Goal: Task Accomplishment & Management: Complete application form

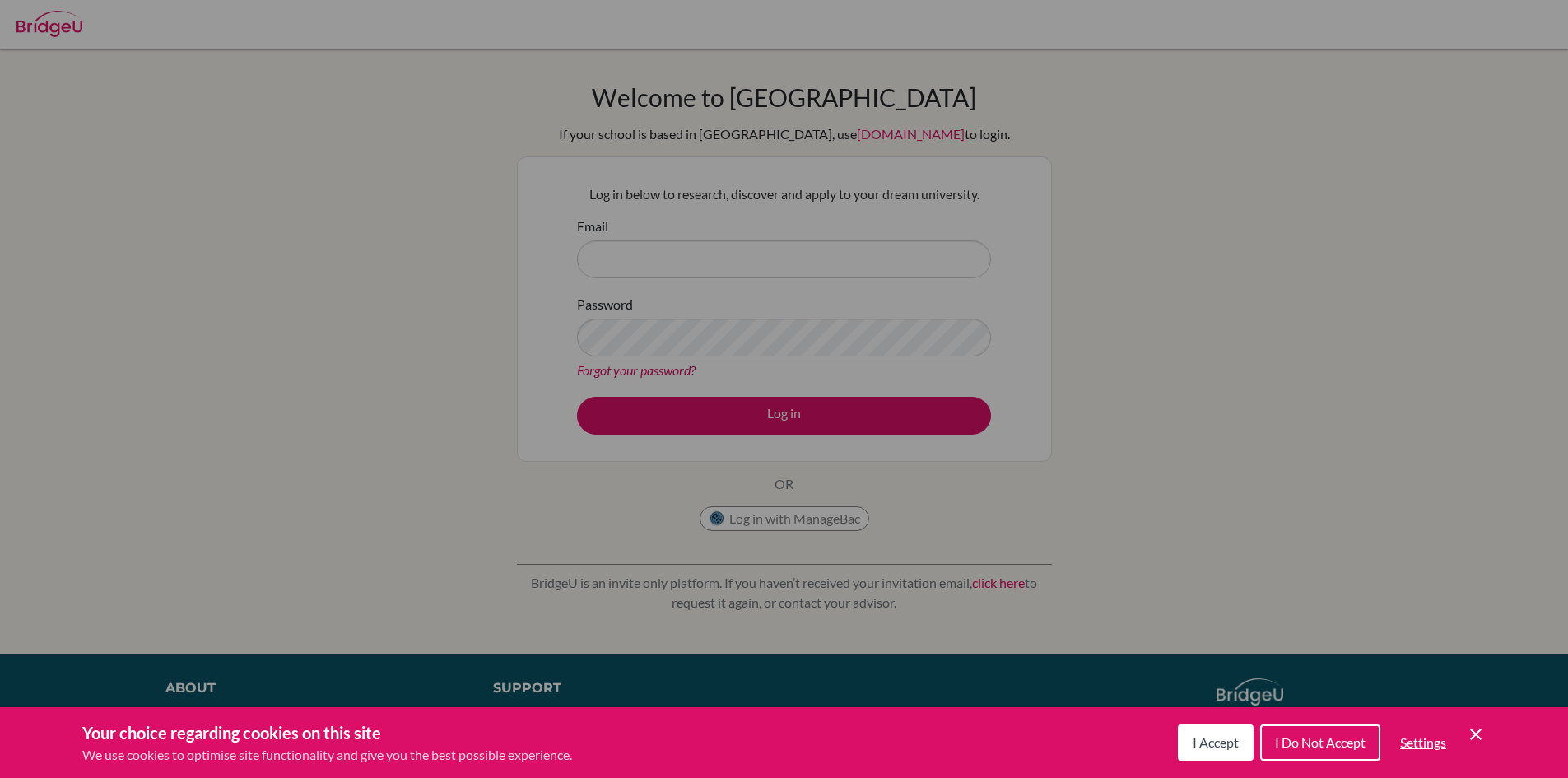
click at [1209, 747] on span "I Accept" at bounding box center [1215, 742] width 46 height 15
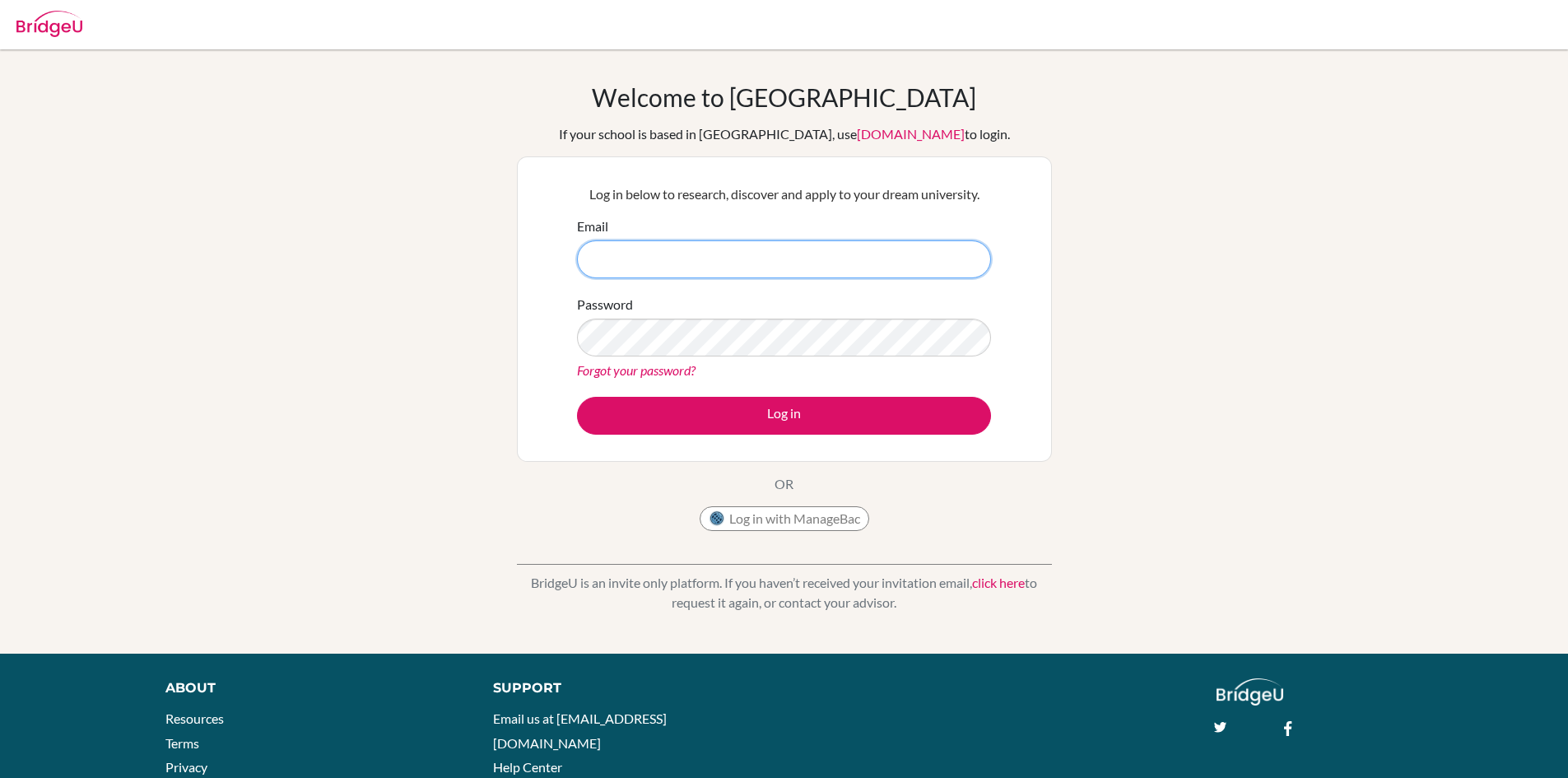
click at [645, 257] on input "Email" at bounding box center [784, 259] width 414 height 38
type input "[EMAIL_ADDRESS][DOMAIN_NAME]"
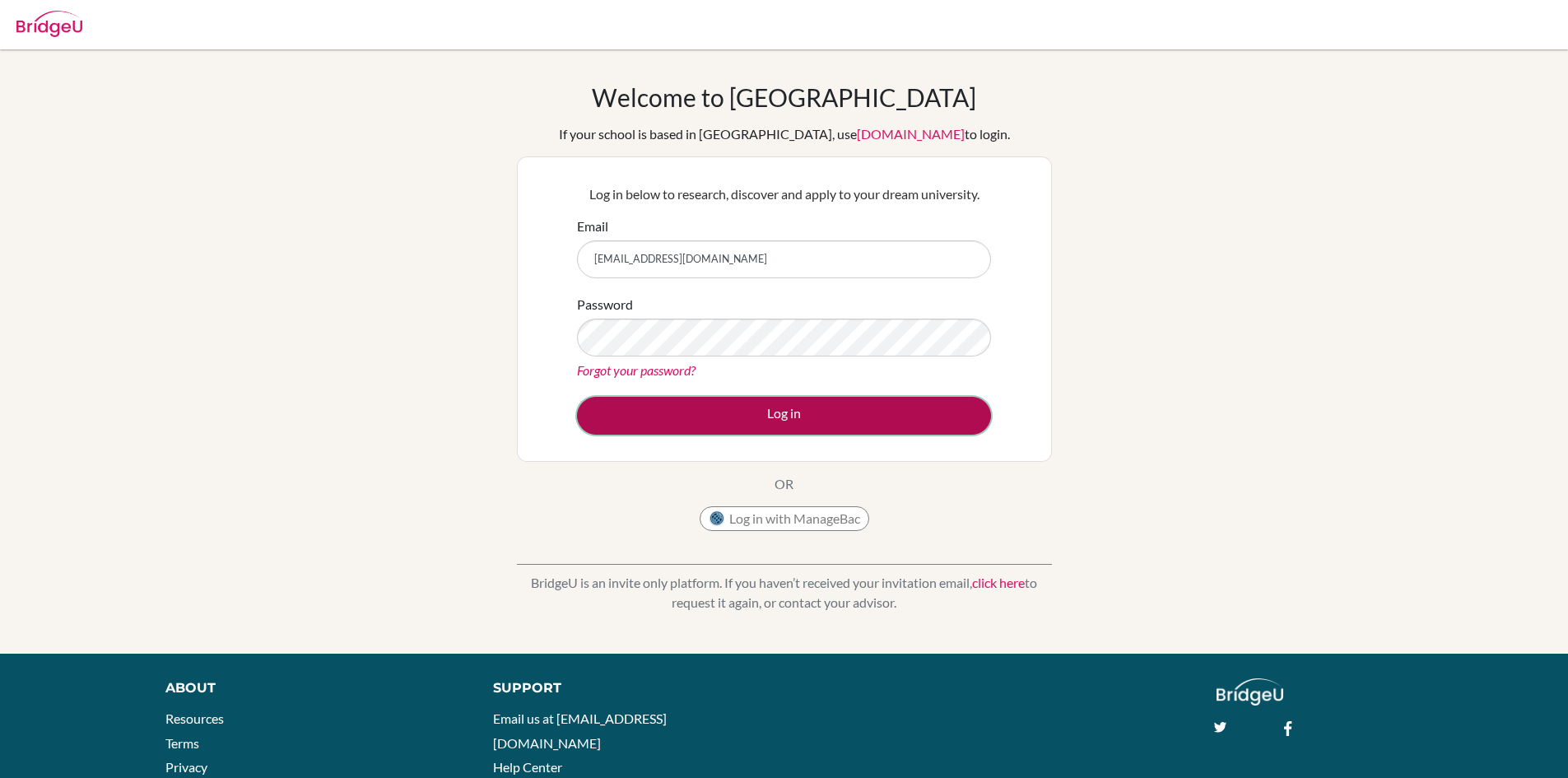
click at [719, 416] on button "Log in" at bounding box center [784, 416] width 414 height 38
click at [745, 398] on button "Log in" at bounding box center [784, 416] width 414 height 38
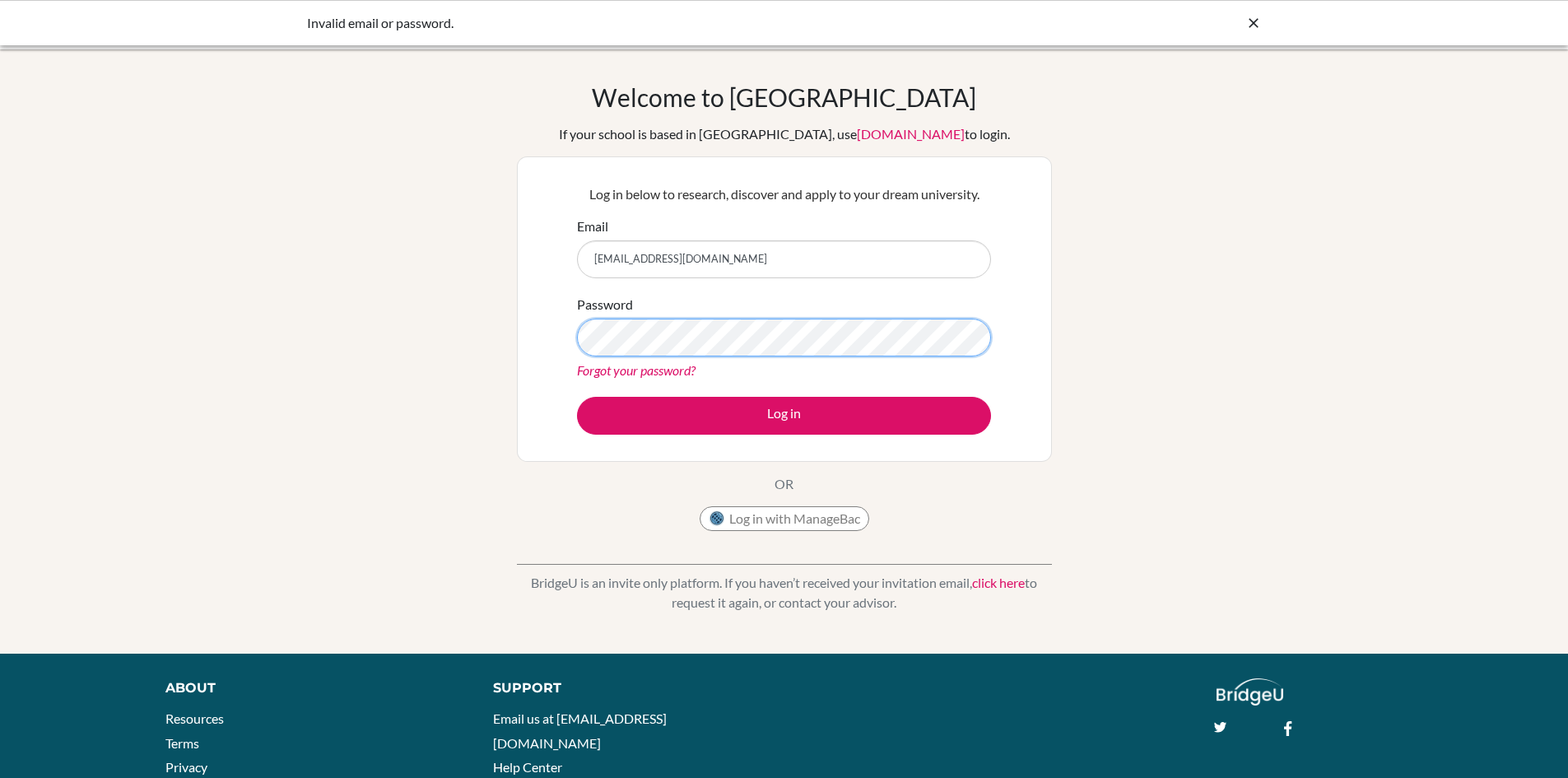
click at [577, 397] on button "Log in" at bounding box center [784, 416] width 414 height 38
click at [618, 368] on link "Forgot your password?" at bounding box center [636, 370] width 118 height 15
drag, startPoint x: 596, startPoint y: 258, endPoint x: 865, endPoint y: 266, distance: 269.1
click at [865, 266] on input "[EMAIL_ADDRESS][DOMAIN_NAME]" at bounding box center [784, 259] width 414 height 38
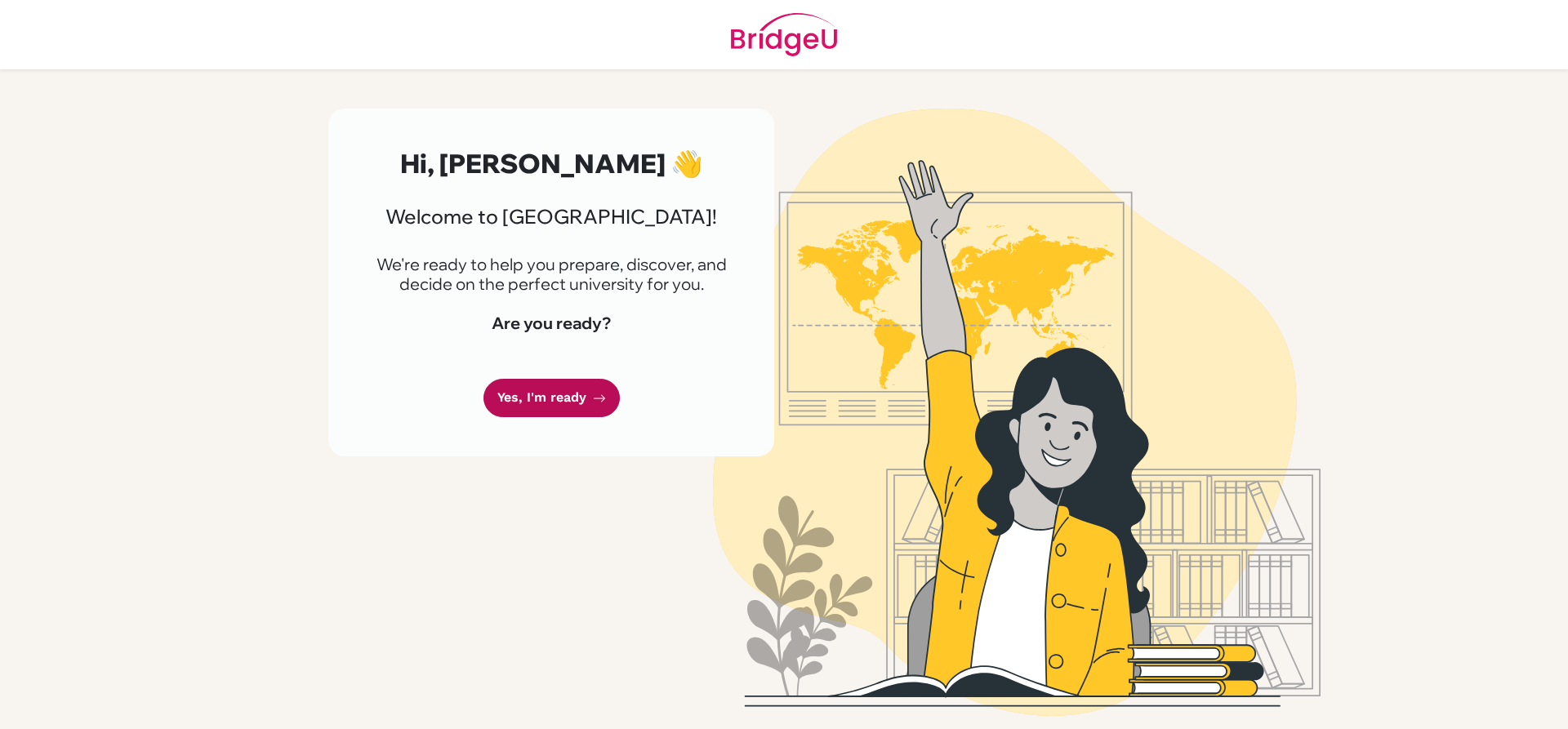
click at [520, 391] on link "Yes, I'm ready" at bounding box center [551, 398] width 136 height 39
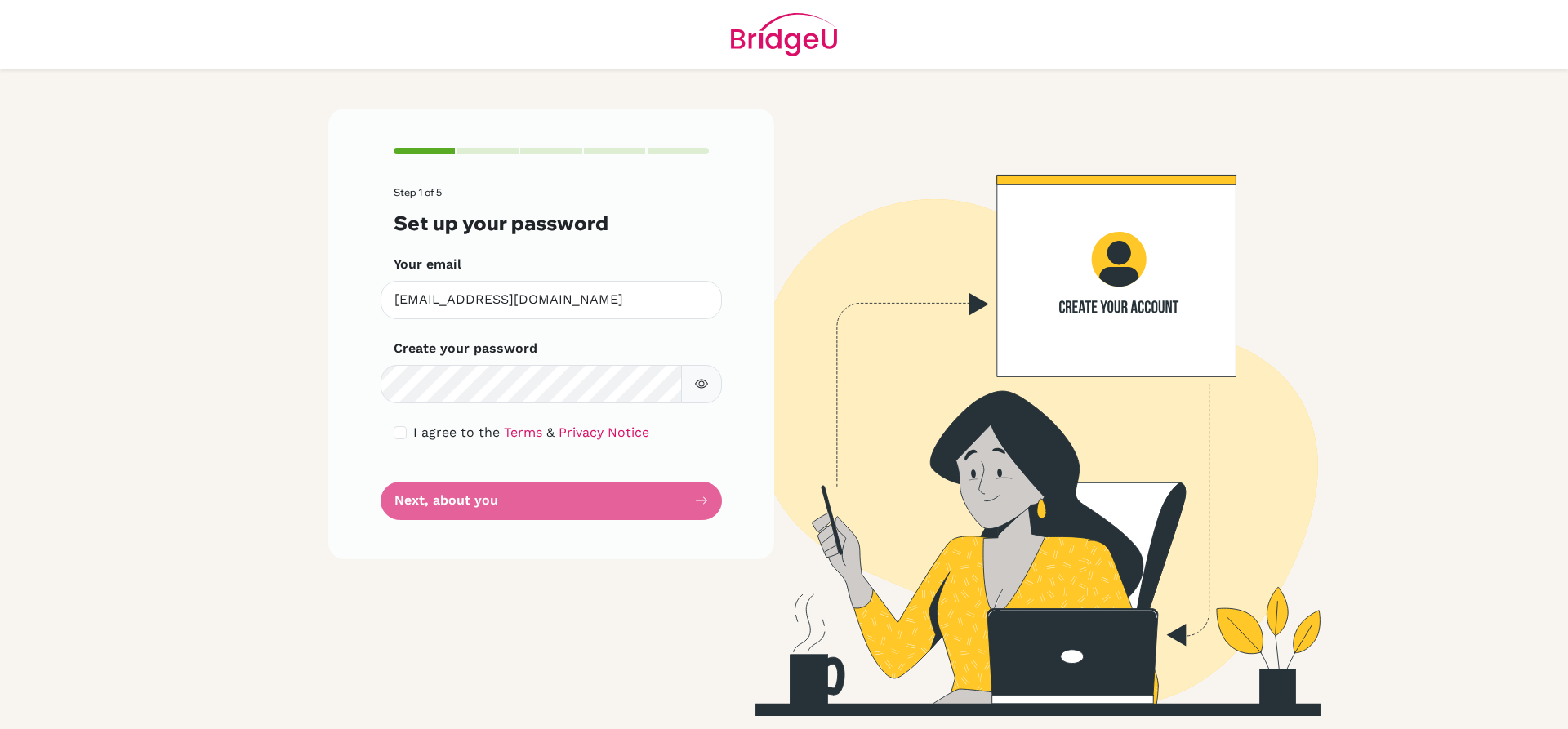
click at [694, 377] on button "button" at bounding box center [702, 383] width 41 height 39
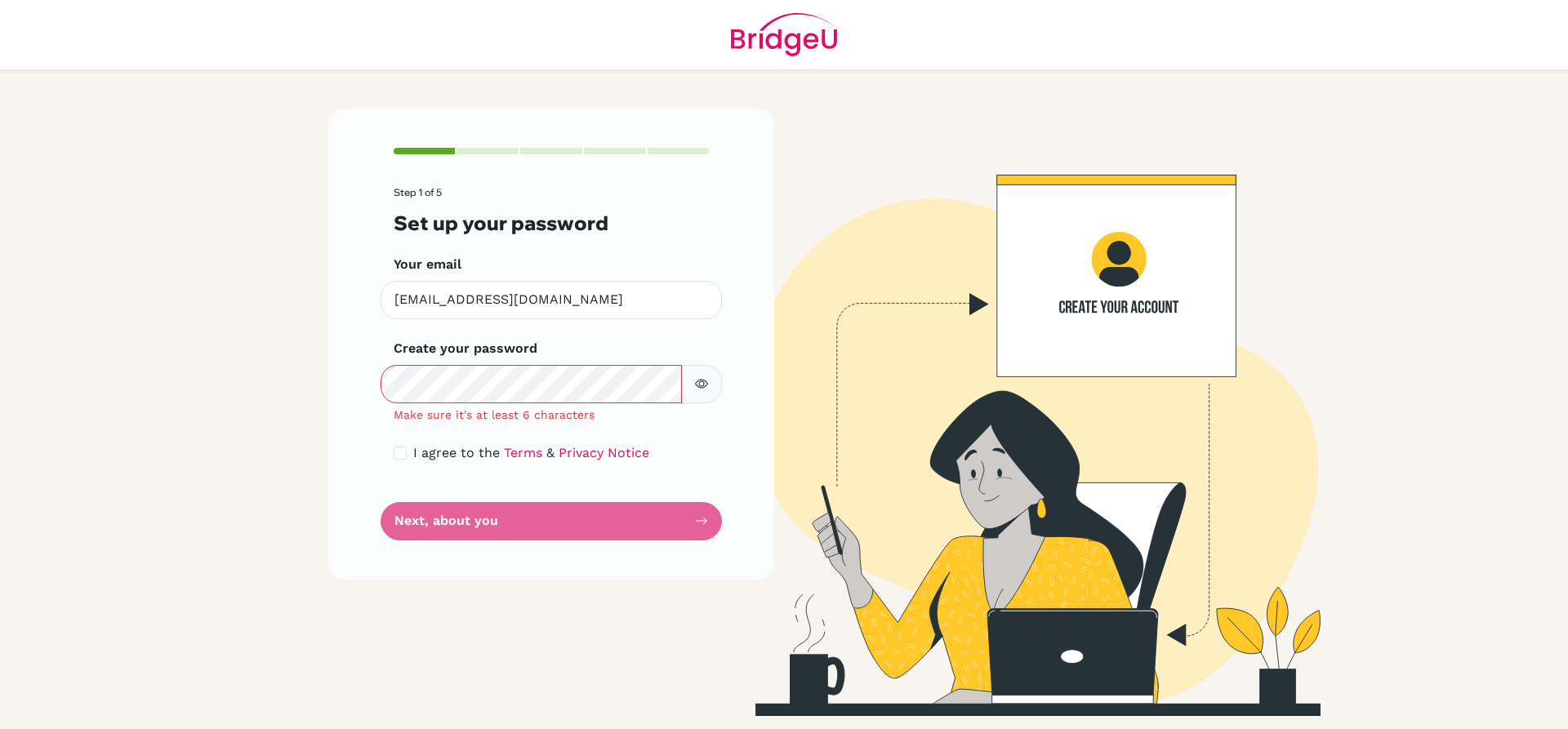
click at [702, 379] on icon "button" at bounding box center [702, 383] width 13 height 13
click at [709, 389] on button "button" at bounding box center [702, 383] width 41 height 39
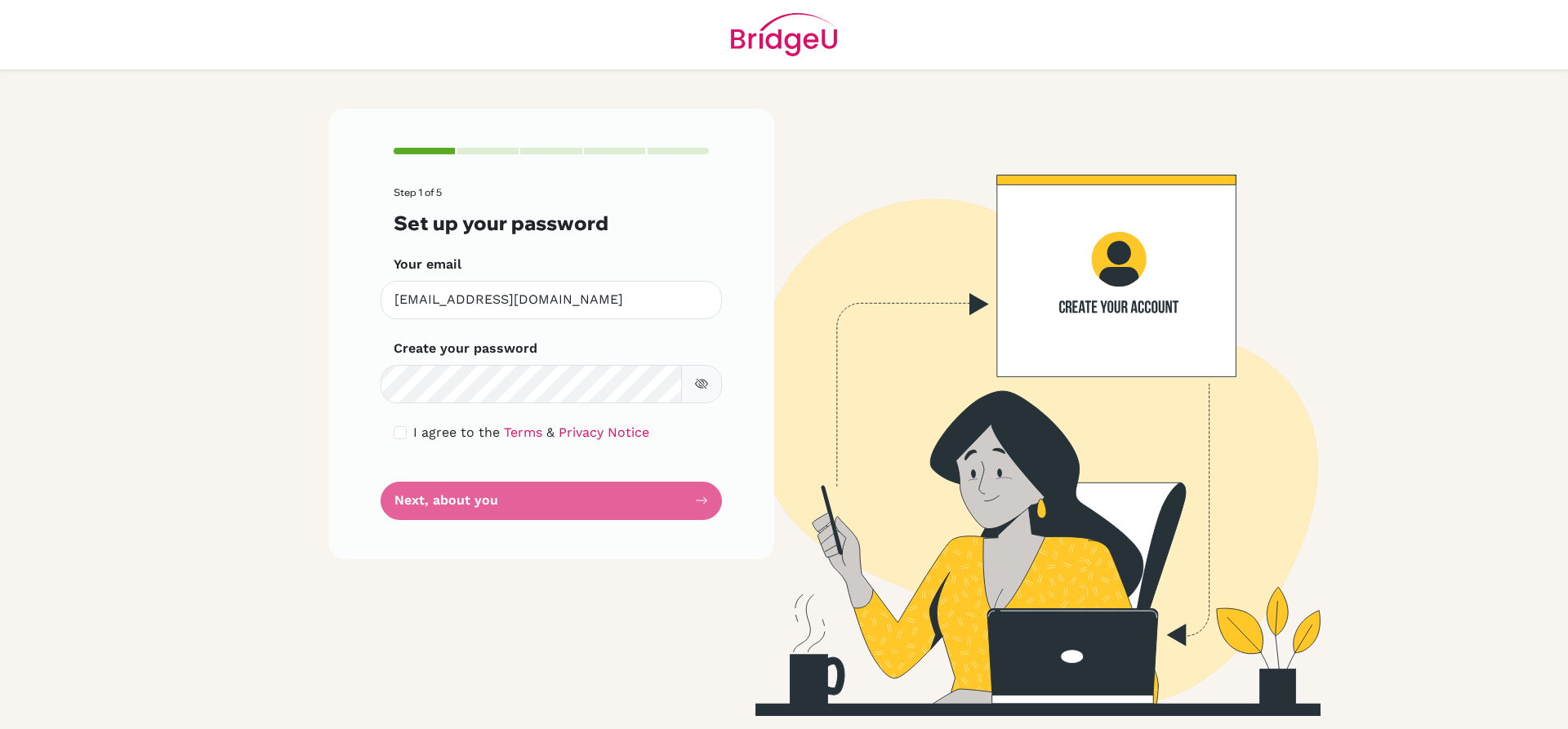
click at [504, 507] on form "Step 1 of 5 Set up your password Your email kalyani7678@vivekhighschool.onmicro…" at bounding box center [551, 353] width 315 height 332
click at [720, 524] on div "Step 1 of 5 Set up your password Your email kalyani7678@vivekhighschool.onmicro…" at bounding box center [551, 333] width 446 height 450
click at [696, 503] on form "Step 1 of 5 Set up your password Your email kalyani7678@vivekhighschool.onmicro…" at bounding box center [551, 353] width 315 height 332
click at [396, 433] on input "checkbox" at bounding box center [400, 433] width 13 height 13
checkbox input "true"
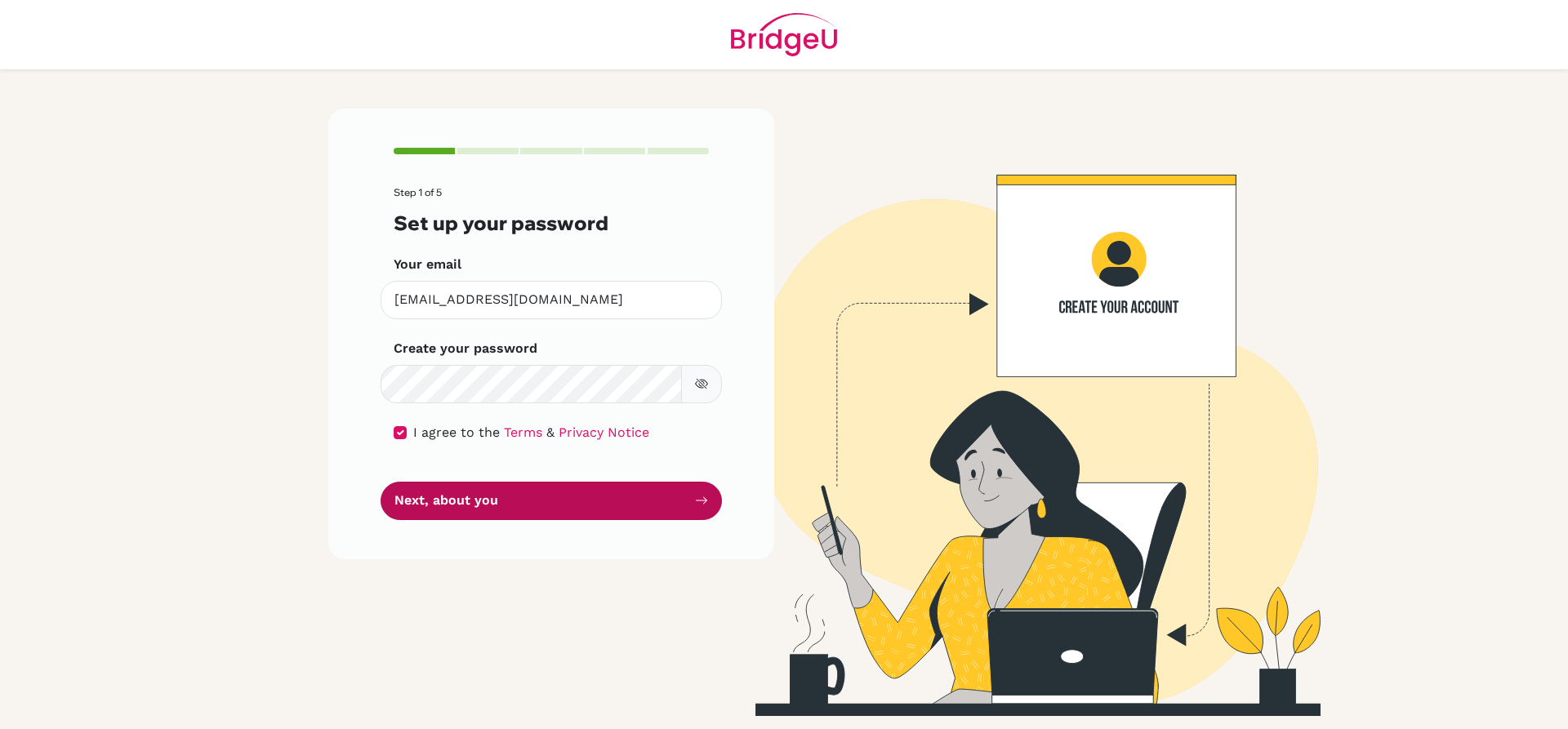
click at [562, 516] on button "Next, about you" at bounding box center [551, 501] width 341 height 39
